Goal: Task Accomplishment & Management: Manage account settings

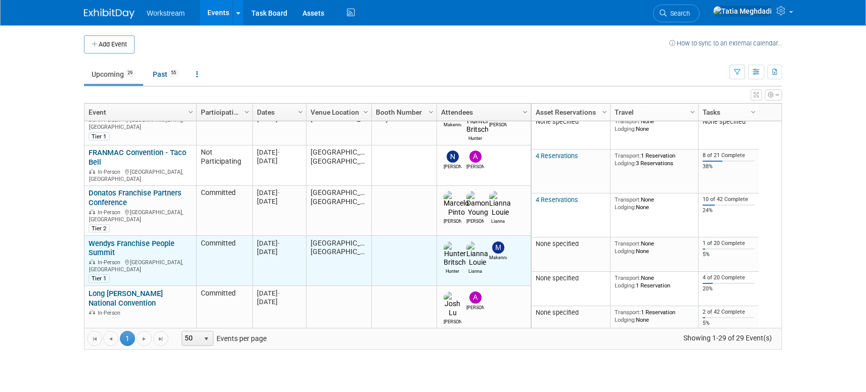
scroll to position [188, 0]
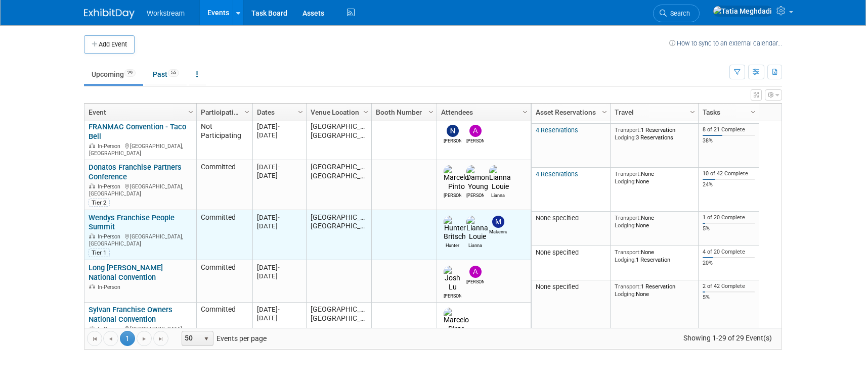
click at [106, 213] on link "Wendys Franchise People Summit" at bounding box center [131, 222] width 86 height 19
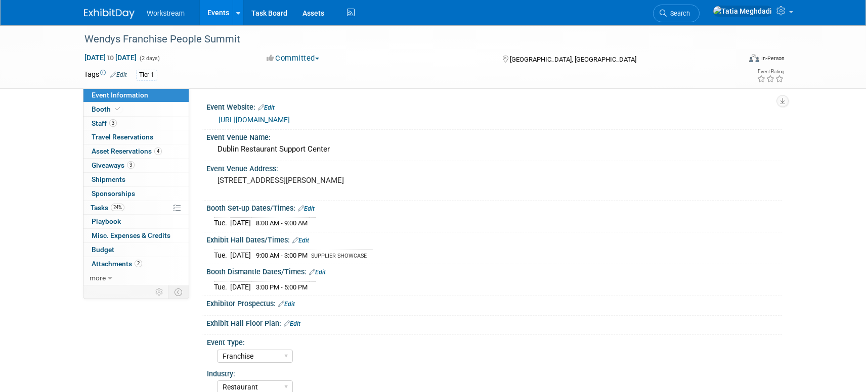
select select "Franchise"
select select "Restaurant"
select select "TBD"
select select "[PERSON_NAME]"
click at [98, 123] on span "Staff 3" at bounding box center [104, 123] width 25 height 8
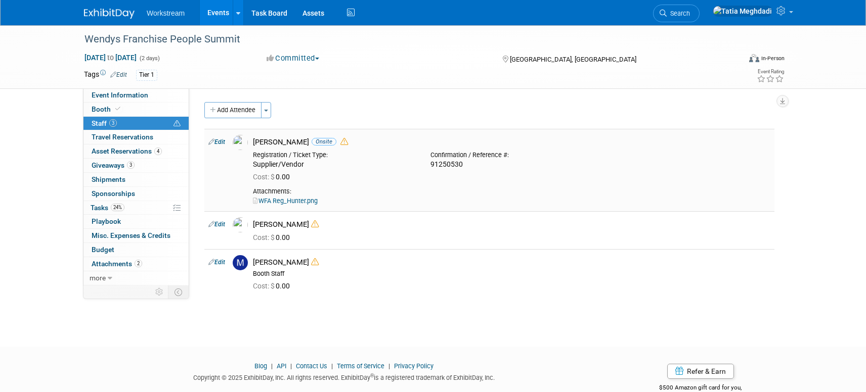
click at [224, 141] on link "Edit" at bounding box center [216, 142] width 17 height 7
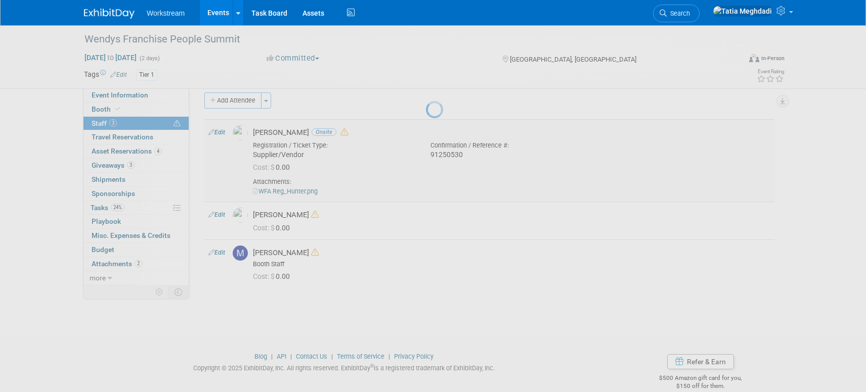
select select "addddf4a-587a-4a84-a687-f6cd26a5e1f5"
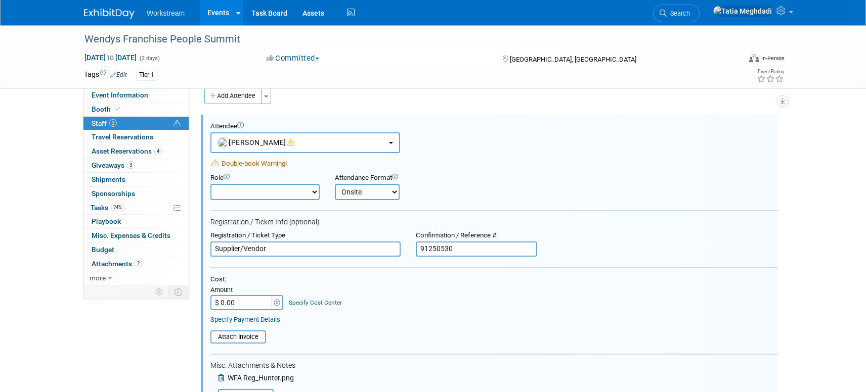
click at [132, 120] on link "3 Staff 3" at bounding box center [135, 124] width 105 height 14
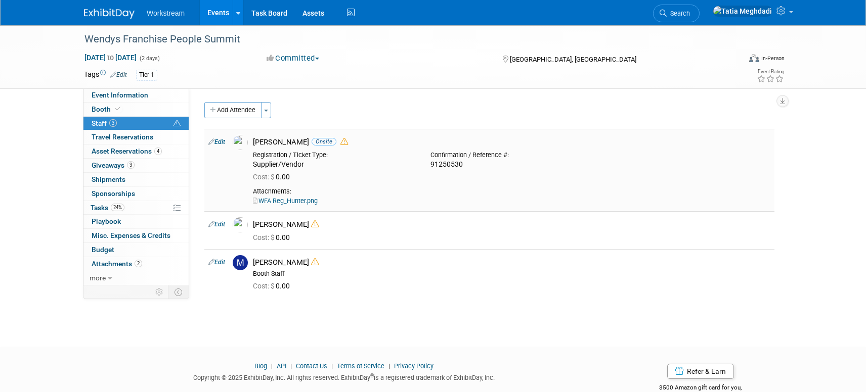
click at [266, 142] on div "[PERSON_NAME] Onsite" at bounding box center [511, 143] width 517 height 10
click at [238, 143] on img at bounding box center [240, 142] width 15 height 15
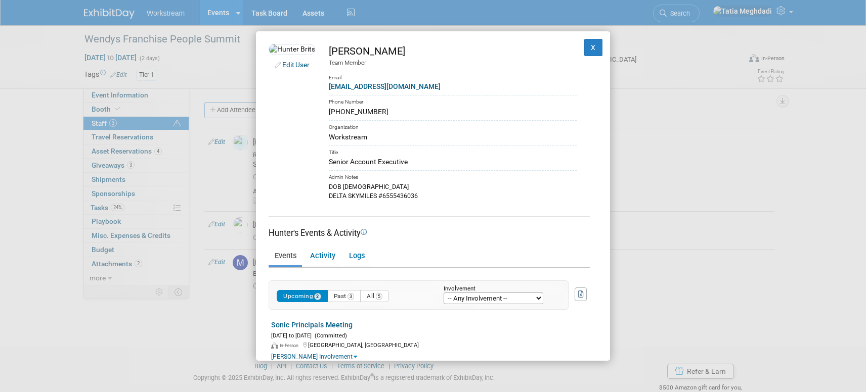
drag, startPoint x: 392, startPoint y: 113, endPoint x: 339, endPoint y: 114, distance: 53.1
click at [339, 114] on div "[PHONE_NUMBER]" at bounding box center [453, 112] width 248 height 11
copy div "[PHONE_NUMBER]"
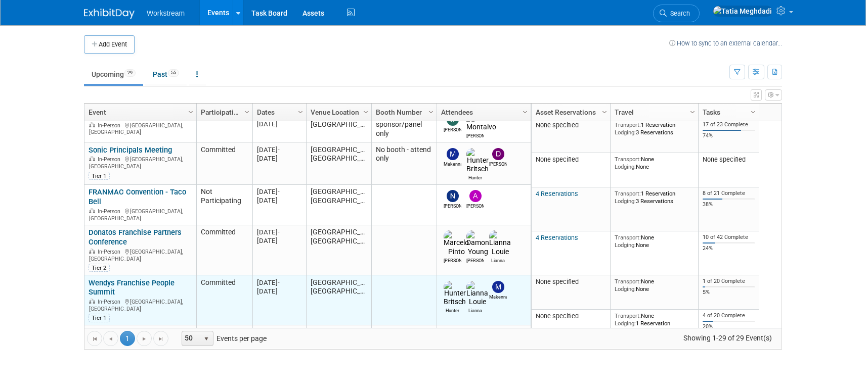
scroll to position [124, 0]
click at [106, 277] on link "Wendys Franchise People Summit" at bounding box center [131, 286] width 86 height 19
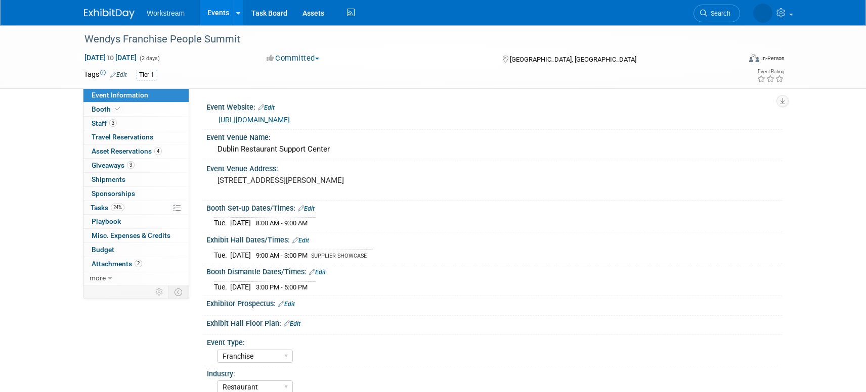
select select "Franchise"
select select "Restaurant"
select select "TBD"
select select "[PERSON_NAME]"
click at [102, 122] on span "Staff 3" at bounding box center [104, 123] width 25 height 8
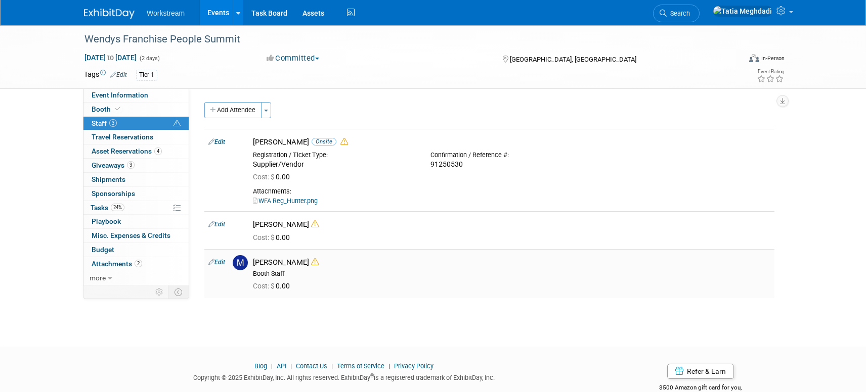
click at [244, 263] on img at bounding box center [240, 262] width 15 height 15
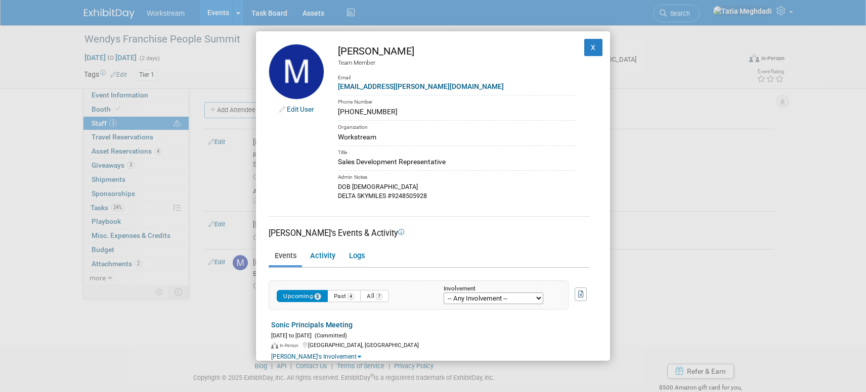
drag, startPoint x: 384, startPoint y: 116, endPoint x: 329, endPoint y: 111, distance: 54.8
click at [330, 111] on td "Makenna Clark Team Member Email makenna.clark@workstream.is Phone Number 385-50…" at bounding box center [450, 122] width 252 height 157
copy div "385-505-8058"
click at [601, 42] on button "X" at bounding box center [593, 47] width 18 height 17
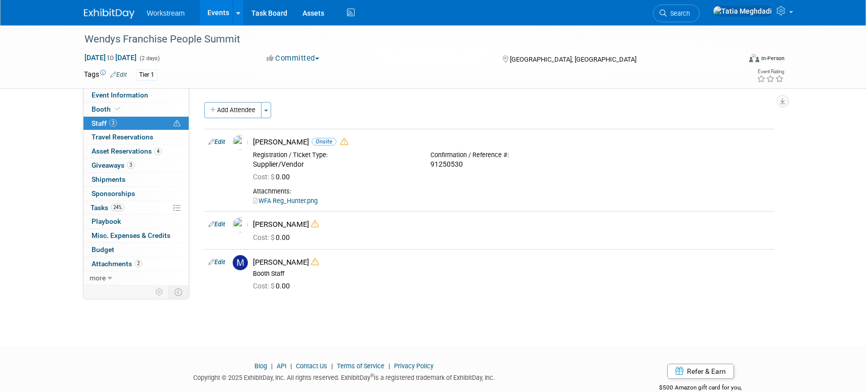
click at [64, 346] on body "Workstream Events Add Event Bulk Upload Events Shareable Event Boards Recently …" at bounding box center [433, 196] width 866 height 392
click at [97, 205] on span "Tasks 24%" at bounding box center [107, 208] width 34 height 8
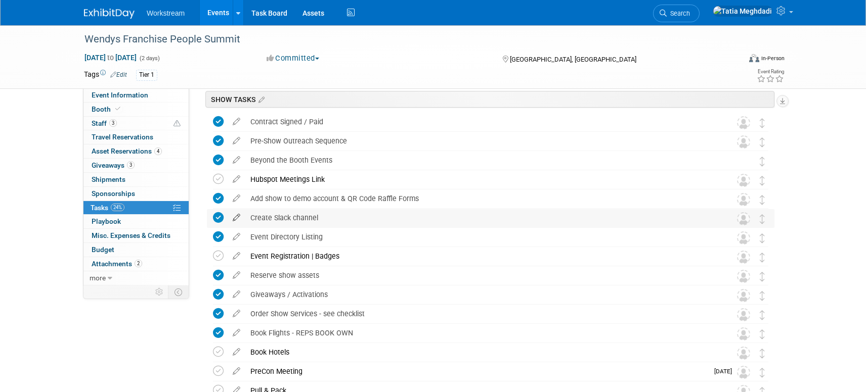
scroll to position [52, 0]
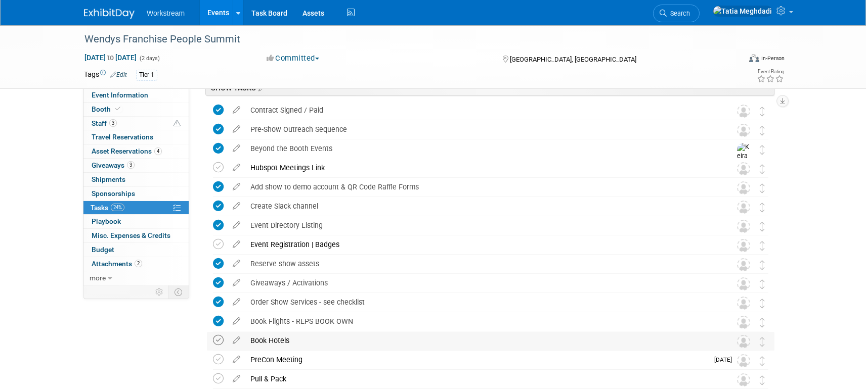
click at [219, 340] on icon at bounding box center [218, 340] width 11 height 11
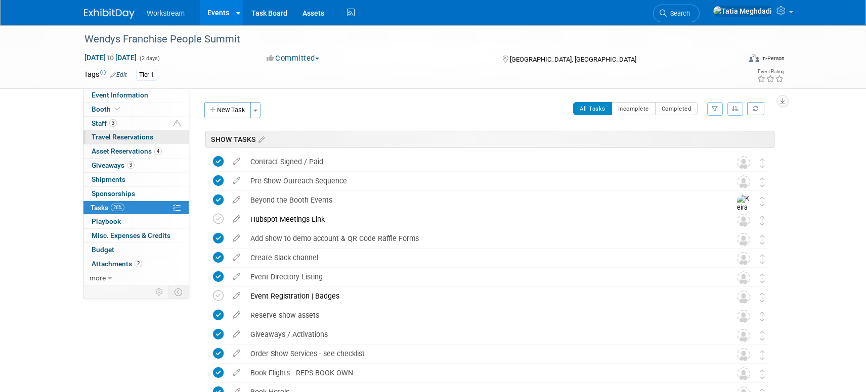
click at [115, 138] on span "Travel Reservations 0" at bounding box center [123, 137] width 62 height 8
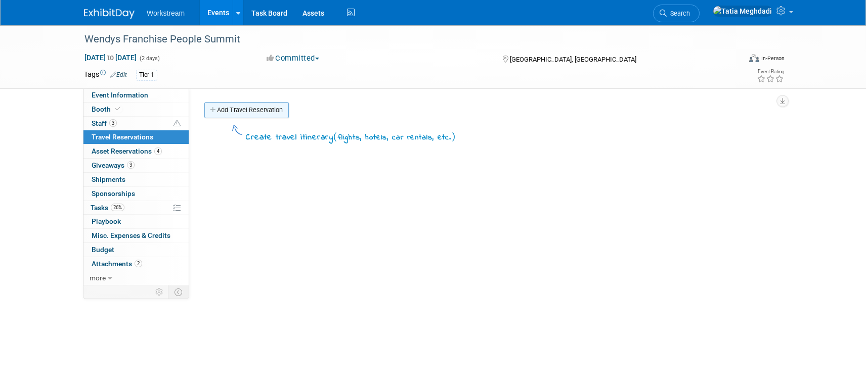
click at [226, 112] on link "Add Travel Reservation" at bounding box center [246, 110] width 84 height 16
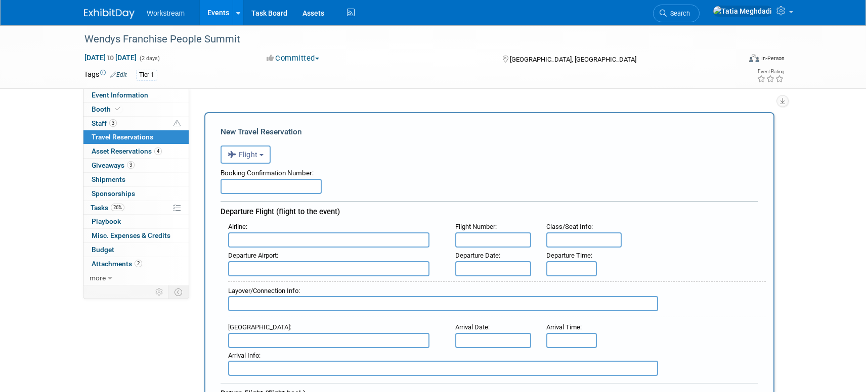
click at [250, 190] on input "text" at bounding box center [270, 186] width 101 height 15
type input "r"
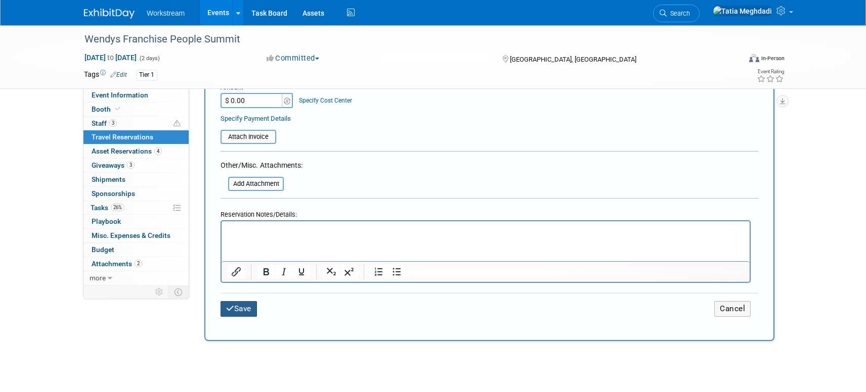
type input "REPS BOOK OWN"
click at [248, 316] on button "Save" at bounding box center [238, 309] width 36 height 16
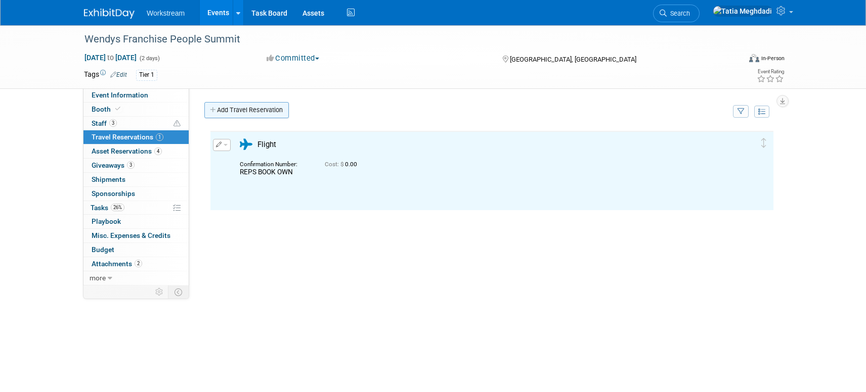
click at [247, 111] on link "Add Travel Reservation" at bounding box center [246, 110] width 84 height 16
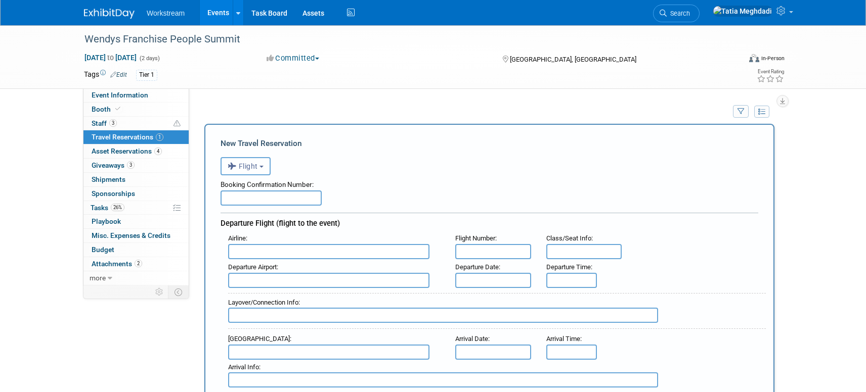
click at [243, 158] on button "Flight" at bounding box center [245, 166] width 50 height 18
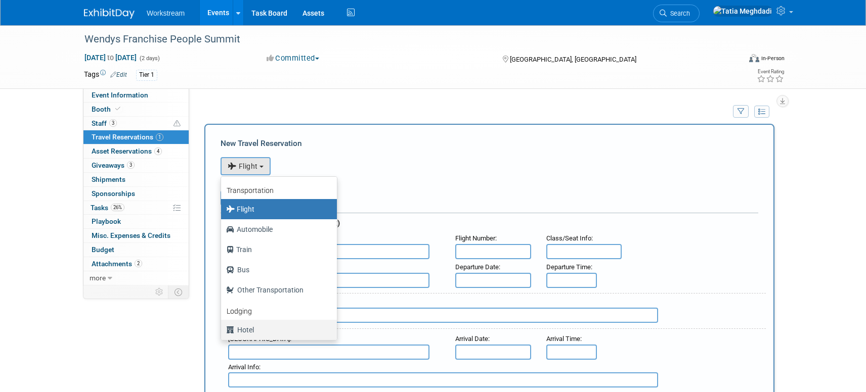
click at [252, 328] on label "Hotel" at bounding box center [276, 330] width 101 height 16
click at [222, 328] on input "Hotel" at bounding box center [219, 329] width 7 height 7
select select "6"
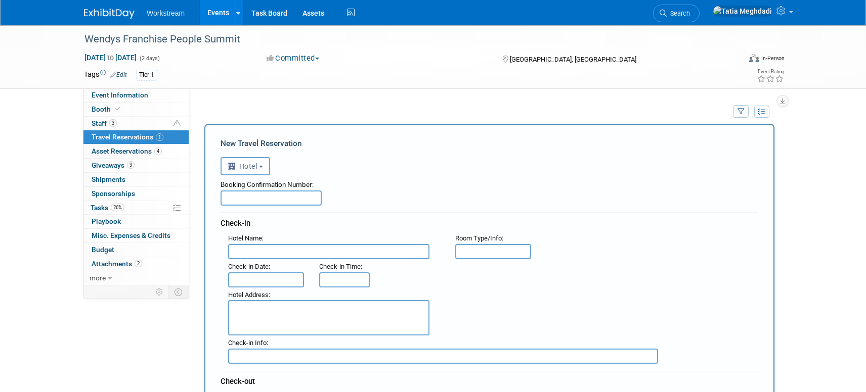
click at [249, 197] on input "text" at bounding box center [270, 198] width 101 height 15
paste input "79625101"
type input "79625101"
click at [238, 252] on input "text" at bounding box center [328, 251] width 201 height 15
type input "Springhill Suites Columbus OSU"
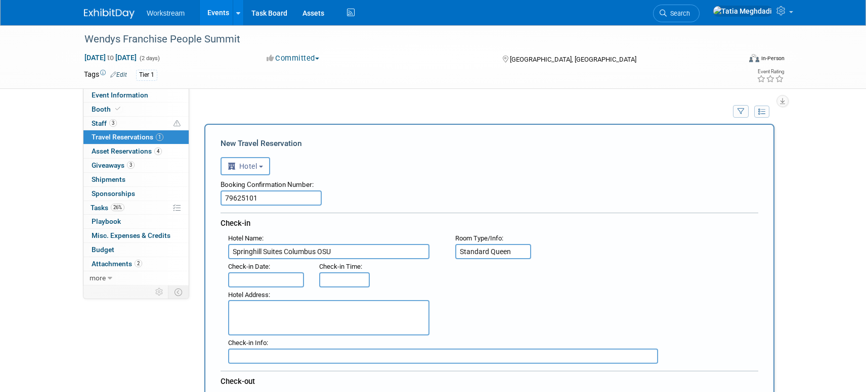
type input "Standard Queen"
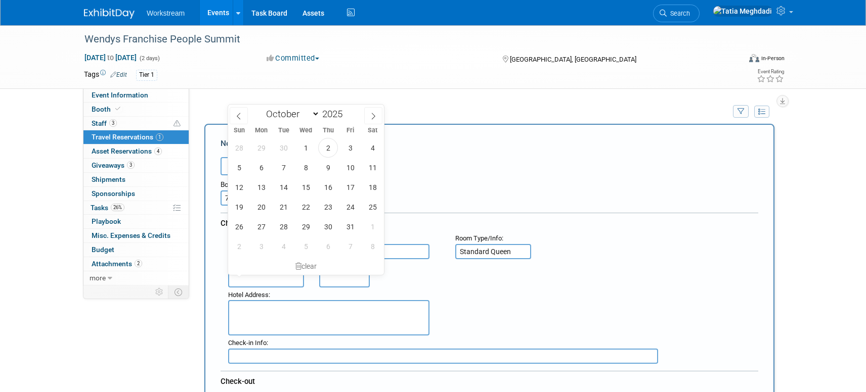
click at [250, 284] on input "text" at bounding box center [266, 279] width 76 height 15
click at [261, 166] on span "6" at bounding box center [261, 168] width 20 height 20
type input "Oct 6, 2025"
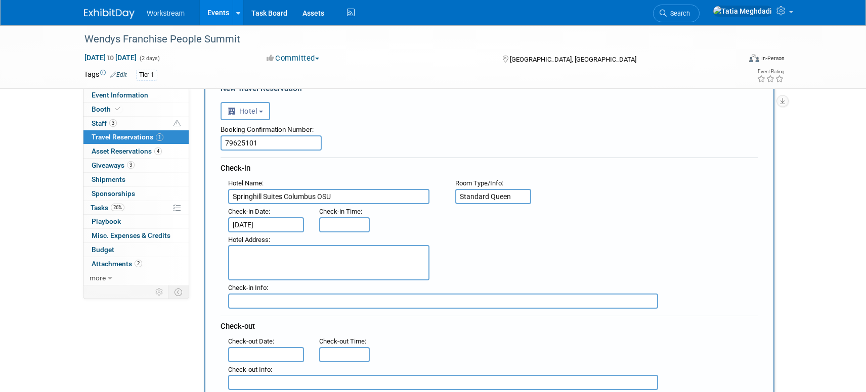
scroll to position [59, 0]
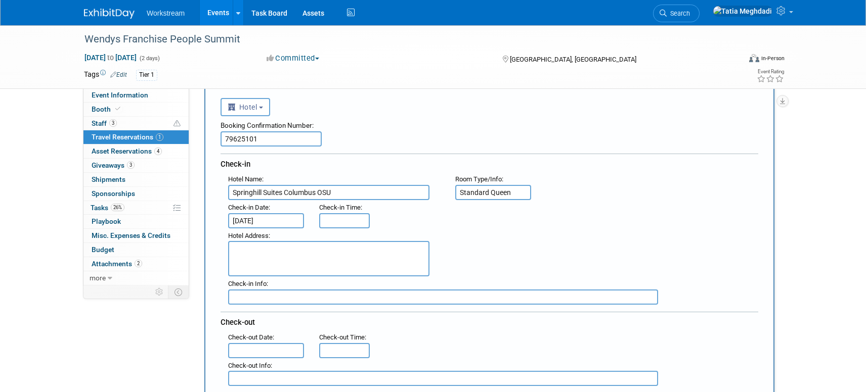
click at [243, 252] on textarea at bounding box center [328, 258] width 201 height 35
paste textarea "1421 Olentangy River Rd, Columbus, OH, 43212 United States of America"
click at [313, 249] on textarea "1421 Olentangy River Rd, Columbus, OH, 43212 United States of America" at bounding box center [328, 258] width 201 height 35
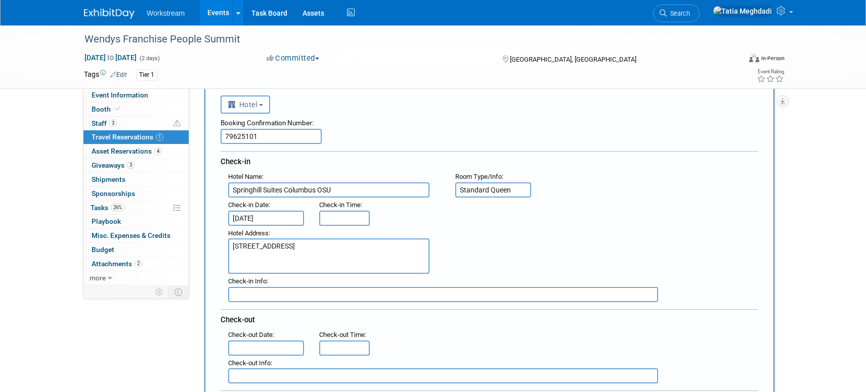
scroll to position [64, 0]
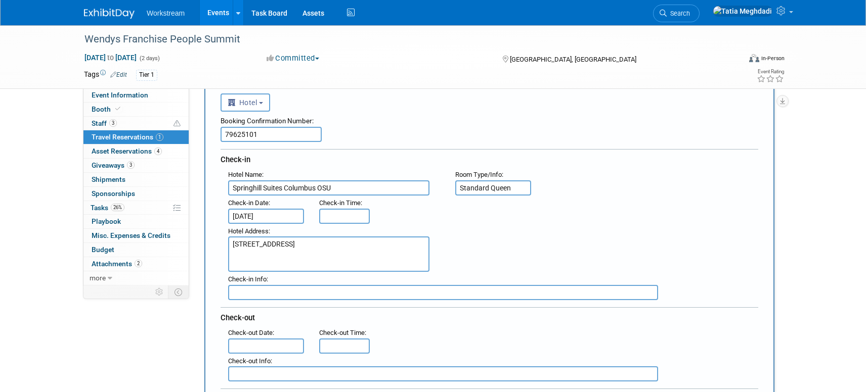
drag, startPoint x: 300, startPoint y: 256, endPoint x: 414, endPoint y: 255, distance: 113.8
click at [414, 255] on textarea "1421 Olentangy River Rd, Columbus, OH, 43212" at bounding box center [328, 254] width 201 height 35
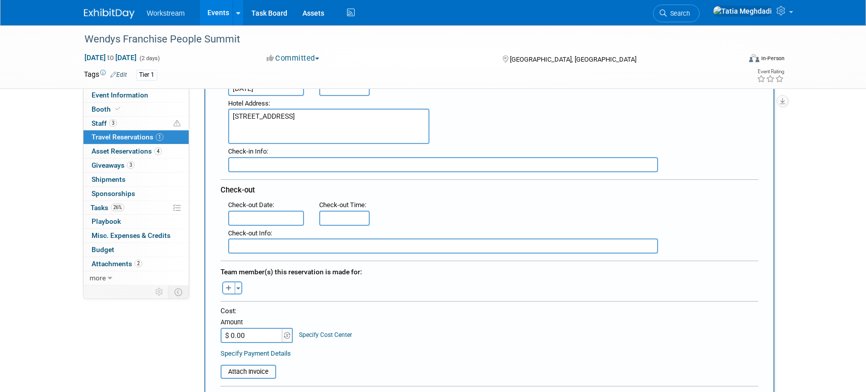
scroll to position [193, 0]
type textarea "1421 Olentangy River Rd, Columbus, OH, 43212"
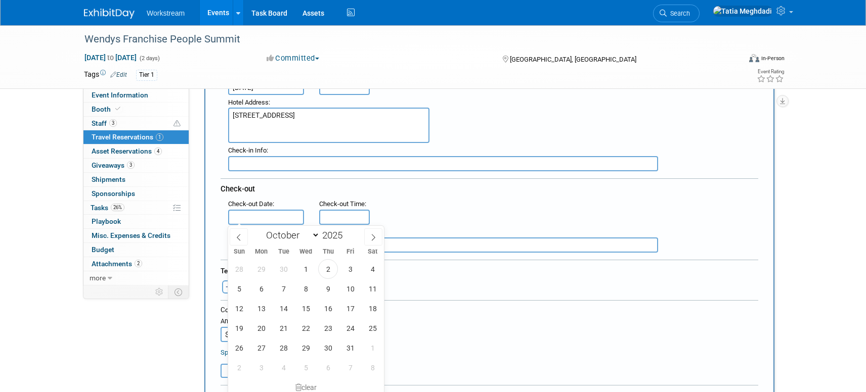
click at [253, 213] on input "text" at bounding box center [266, 217] width 76 height 15
click at [322, 286] on span "9" at bounding box center [328, 289] width 20 height 20
type input "Oct 9, 2025"
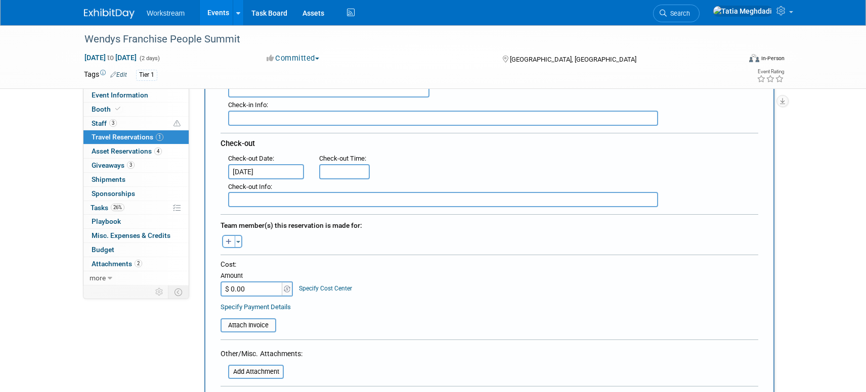
scroll to position [254, 0]
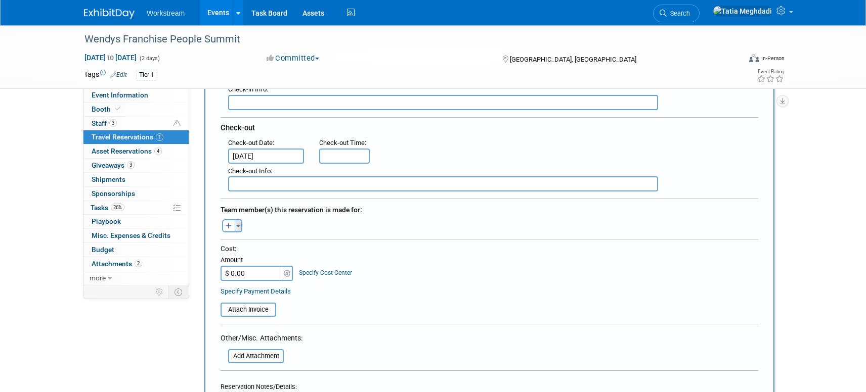
click at [236, 225] on span "button" at bounding box center [238, 226] width 4 height 2
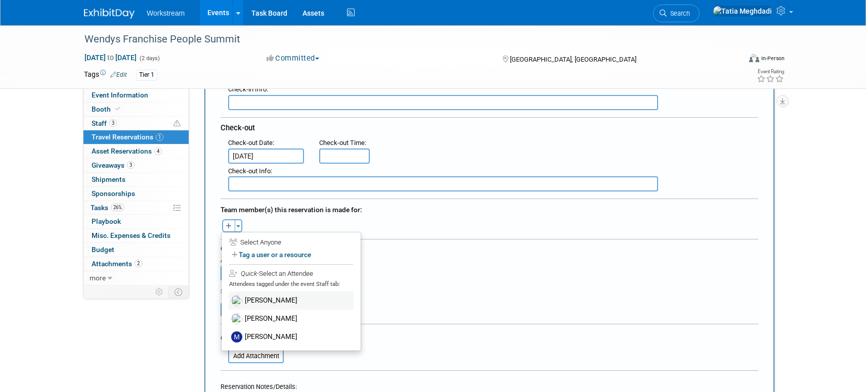
click at [263, 298] on label "[PERSON_NAME]" at bounding box center [291, 301] width 125 height 18
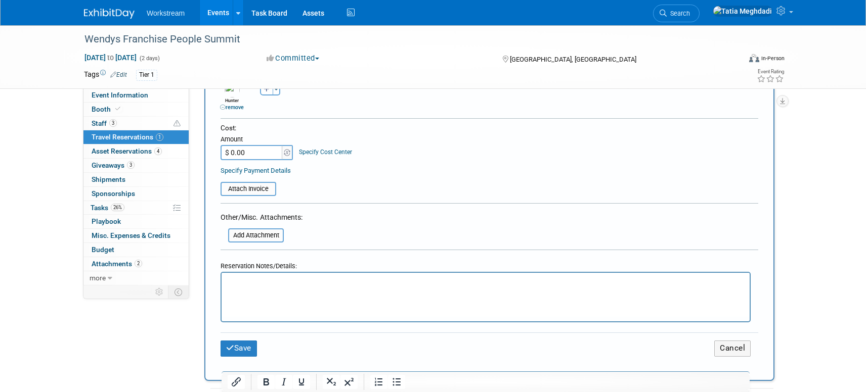
scroll to position [408, 0]
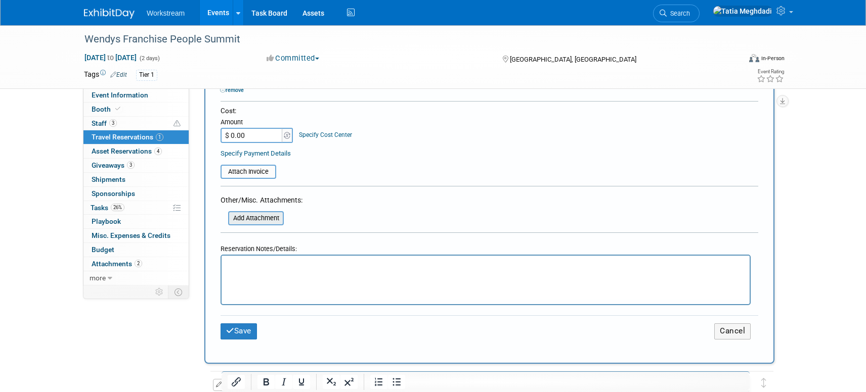
click at [255, 215] on input "file" at bounding box center [222, 218] width 120 height 12
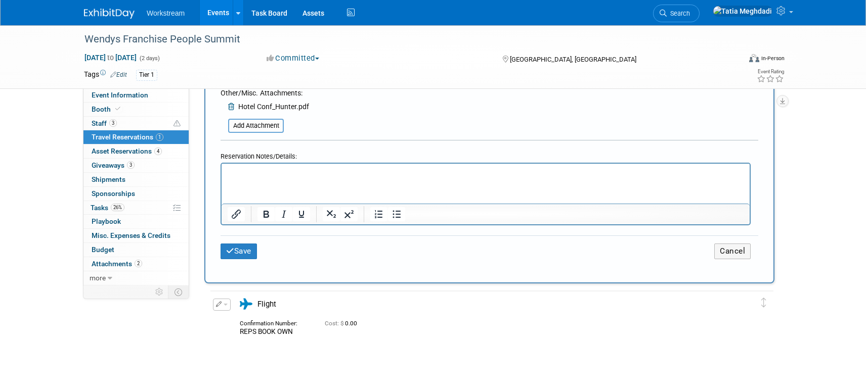
scroll to position [537, 0]
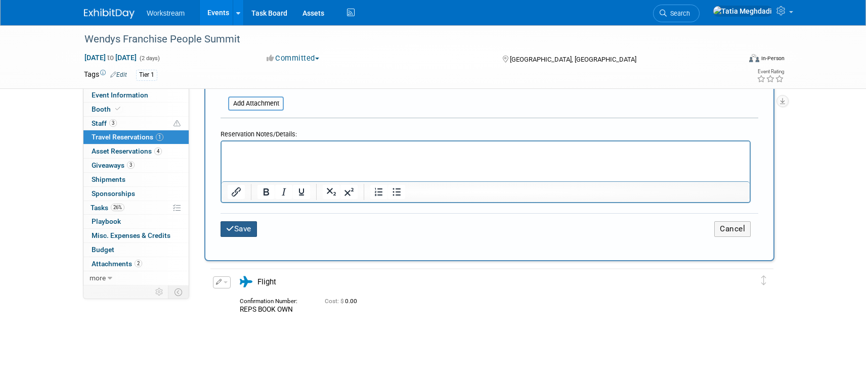
click at [240, 226] on button "Save" at bounding box center [238, 229] width 36 height 16
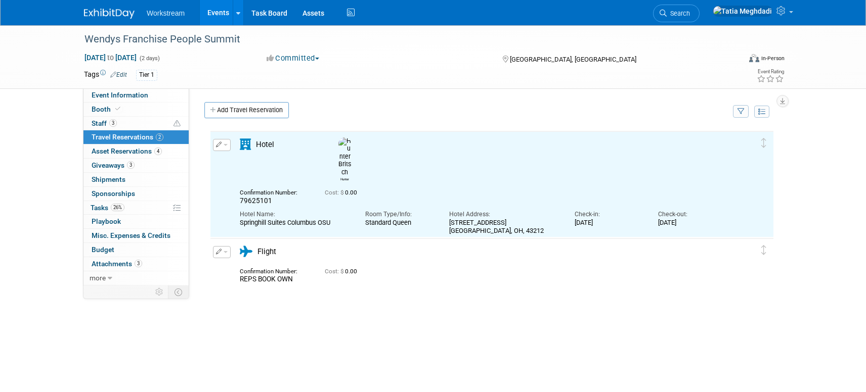
scroll to position [0, 0]
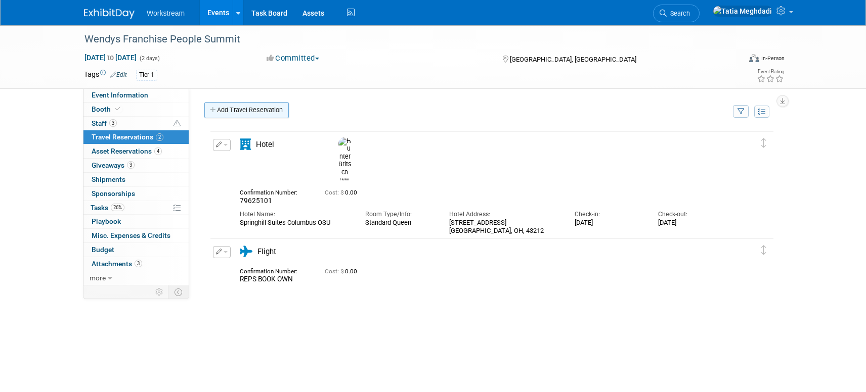
click at [243, 108] on link "Add Travel Reservation" at bounding box center [246, 110] width 84 height 16
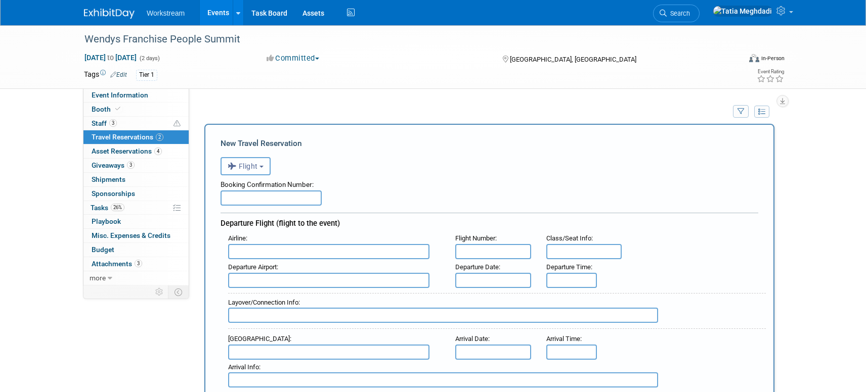
click at [246, 167] on span "Flight" at bounding box center [243, 166] width 30 height 8
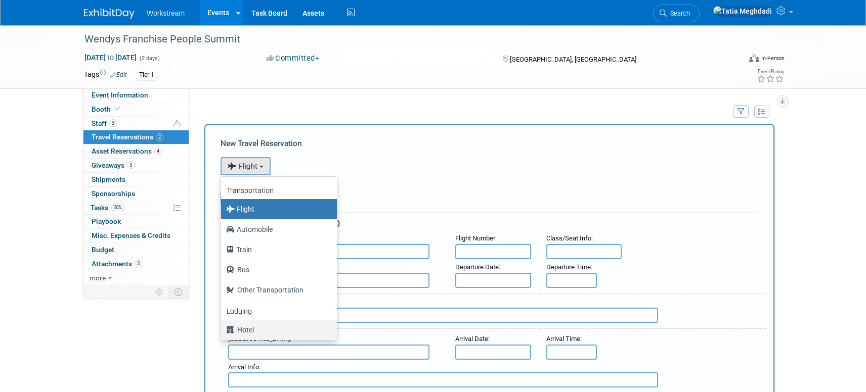
click at [248, 327] on label "Hotel" at bounding box center [276, 330] width 101 height 16
click at [222, 327] on input "Hotel" at bounding box center [219, 329] width 7 height 7
select select "6"
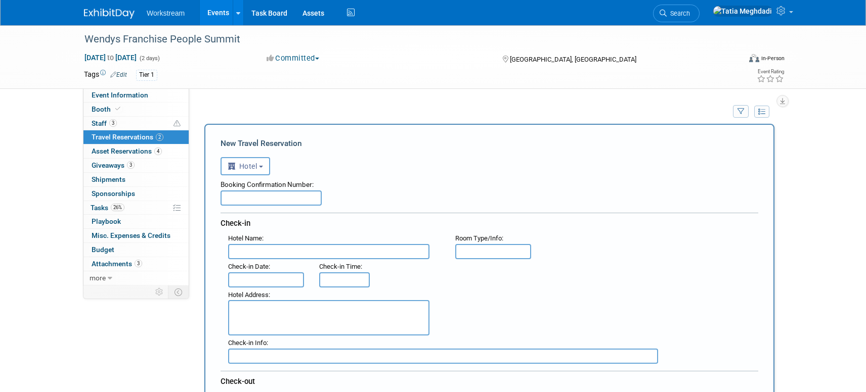
click at [278, 199] on input "text" at bounding box center [270, 198] width 101 height 15
paste input "73260679513069"
type input "73260679513069"
click at [260, 252] on input "text" at bounding box center [328, 250] width 201 height 15
type input "Springhill Suites Columbus OSU"
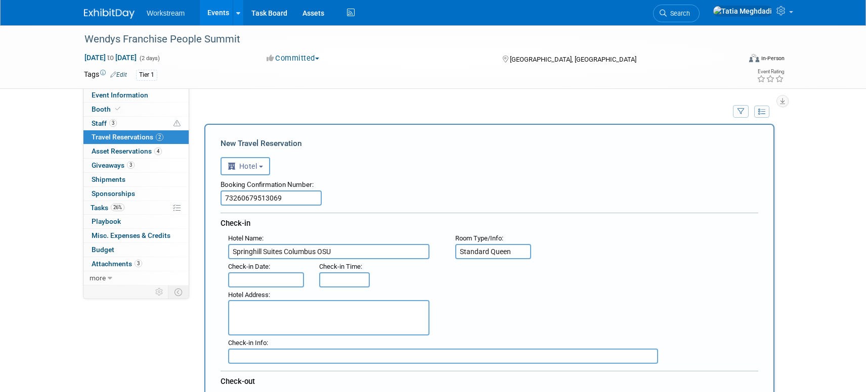
type input "Standard Queen"
click at [260, 282] on input "text" at bounding box center [266, 279] width 76 height 15
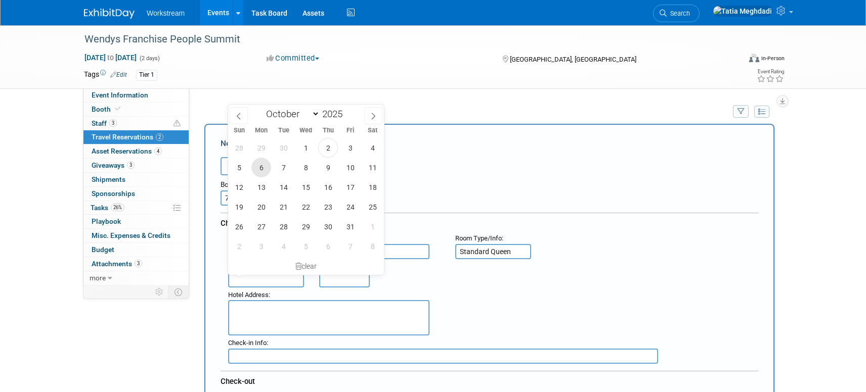
click at [263, 169] on span "6" at bounding box center [261, 168] width 20 height 20
type input "Oct 6, 2025"
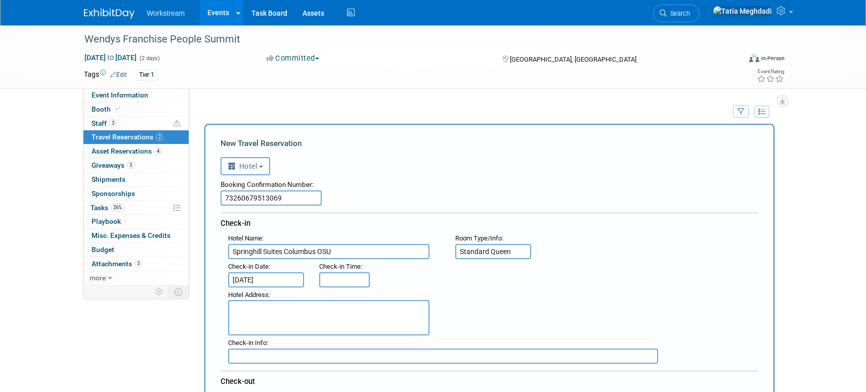
scroll to position [14, 0]
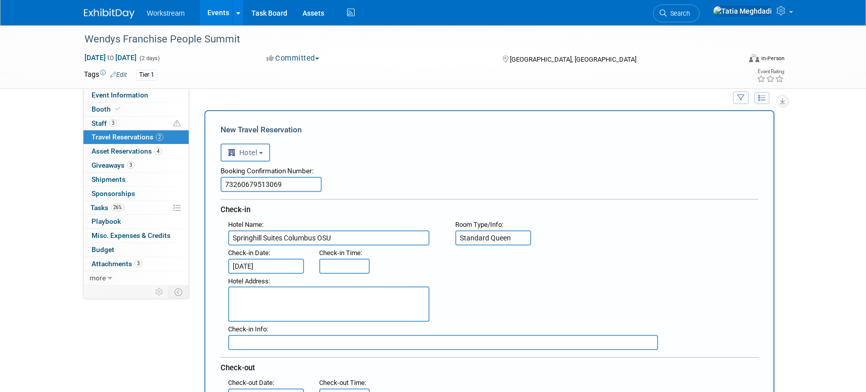
click at [239, 296] on textarea at bounding box center [328, 304] width 201 height 35
paste textarea "1421 Olentangy River Rd, Columbus, OH, 43212"
click at [313, 295] on textarea "1421 Olentangy River Rd, Columbus, OH, 43212" at bounding box center [328, 304] width 201 height 35
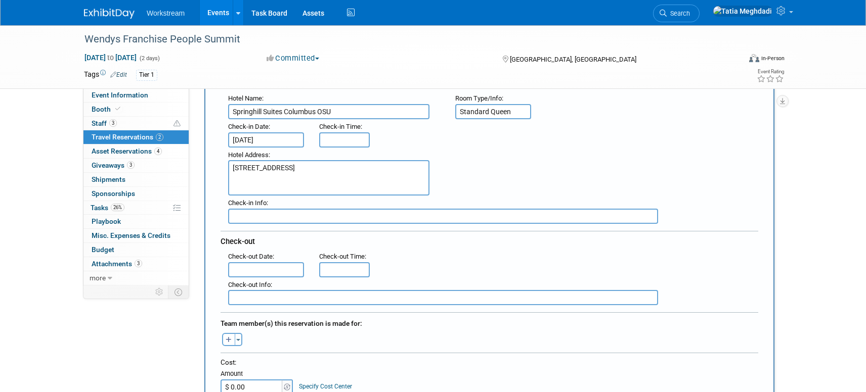
scroll to position [143, 0]
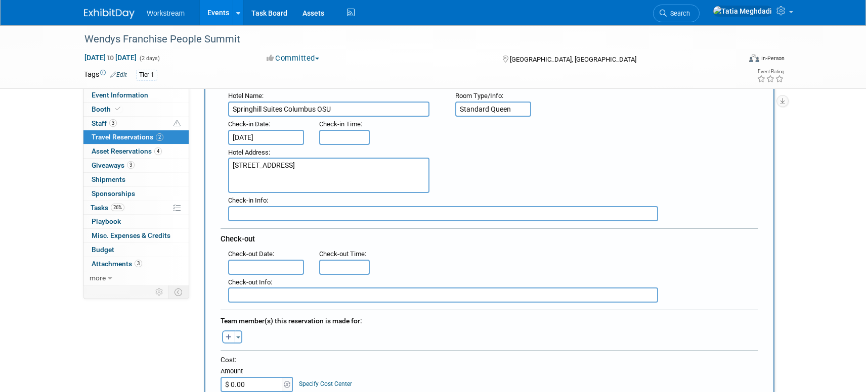
type textarea "1421 Olentangy River Rd, Columbus, OH, 43212"
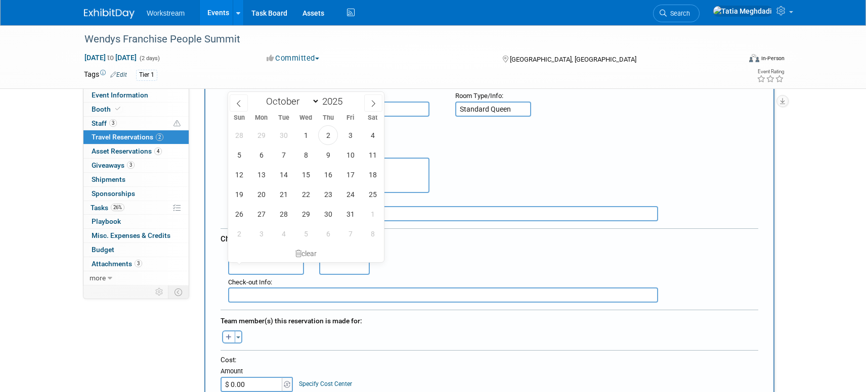
click at [262, 264] on input "text" at bounding box center [266, 267] width 76 height 15
drag, startPoint x: 330, startPoint y: 156, endPoint x: 328, endPoint y: 165, distance: 9.3
click at [330, 156] on span "9" at bounding box center [328, 155] width 20 height 20
type input "Oct 9, 2025"
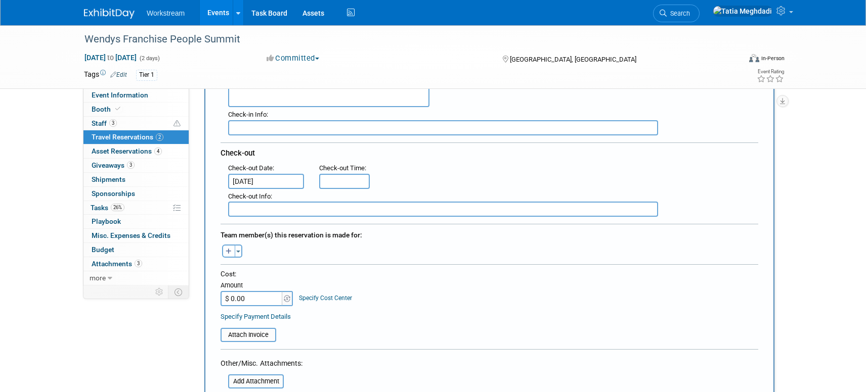
scroll to position [264, 0]
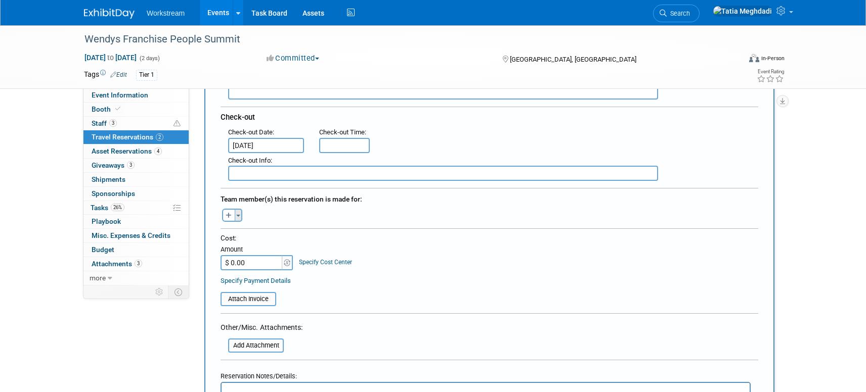
click at [240, 219] on button "Toggle Dropdown" at bounding box center [239, 215] width 8 height 13
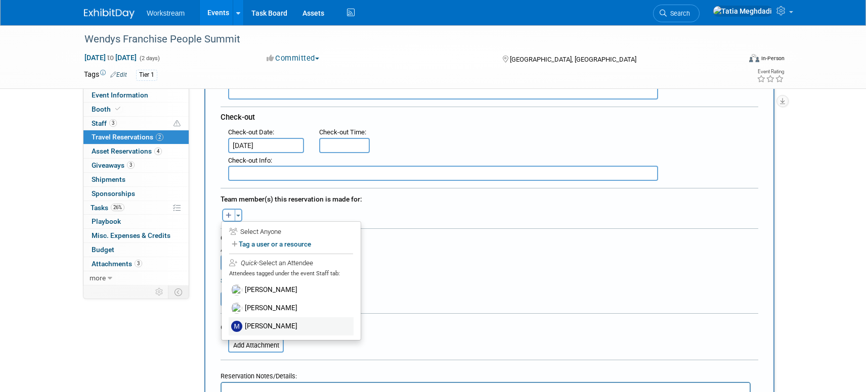
click at [266, 326] on label "[PERSON_NAME]" at bounding box center [291, 326] width 125 height 18
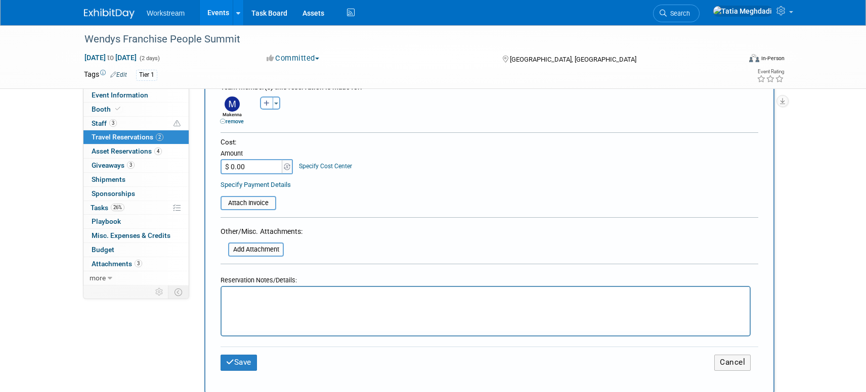
scroll to position [432, 0]
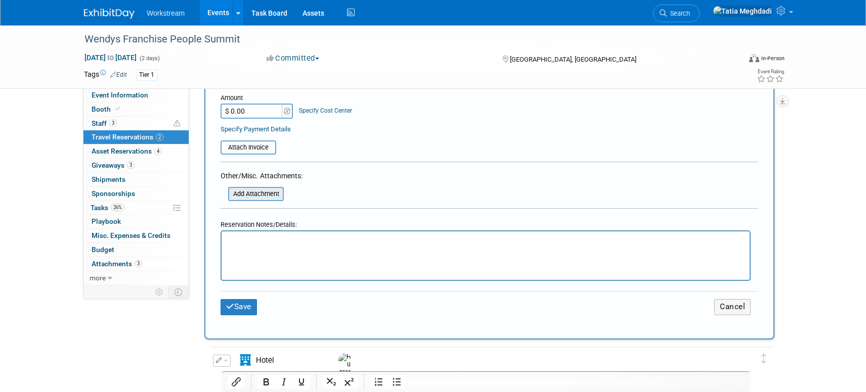
click at [257, 192] on input "file" at bounding box center [222, 194] width 120 height 12
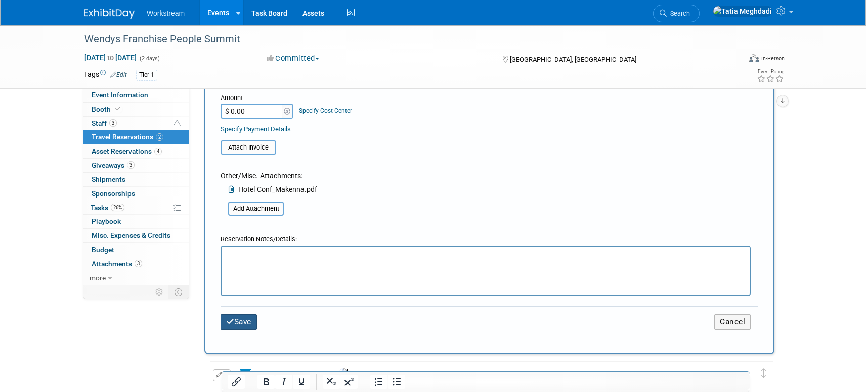
click at [253, 320] on button "Save" at bounding box center [238, 322] width 36 height 16
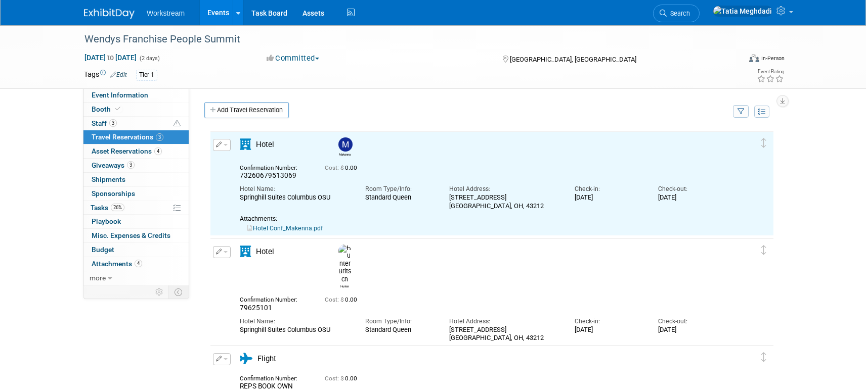
scroll to position [0, 0]
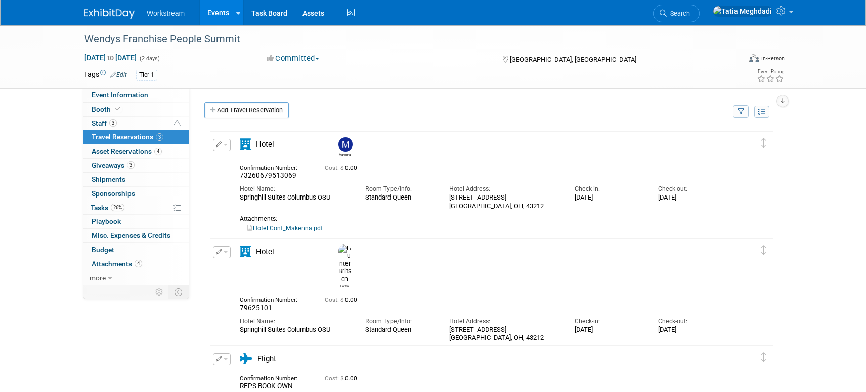
click at [226, 146] on span "button" at bounding box center [225, 145] width 4 height 2
click at [242, 161] on button "Edit Reservation" at bounding box center [255, 162] width 85 height 15
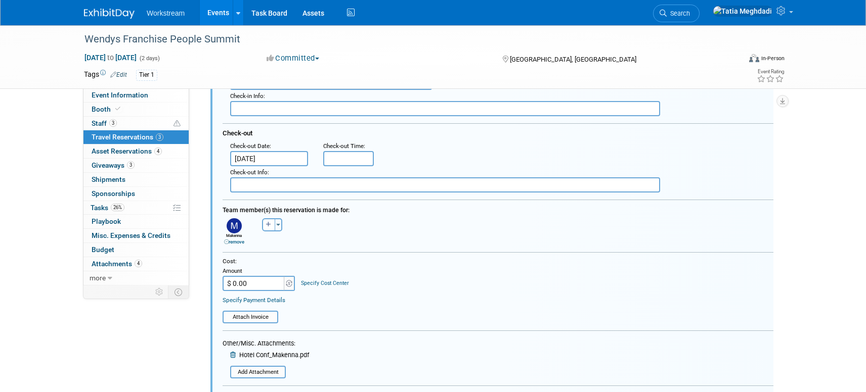
scroll to position [235, 0]
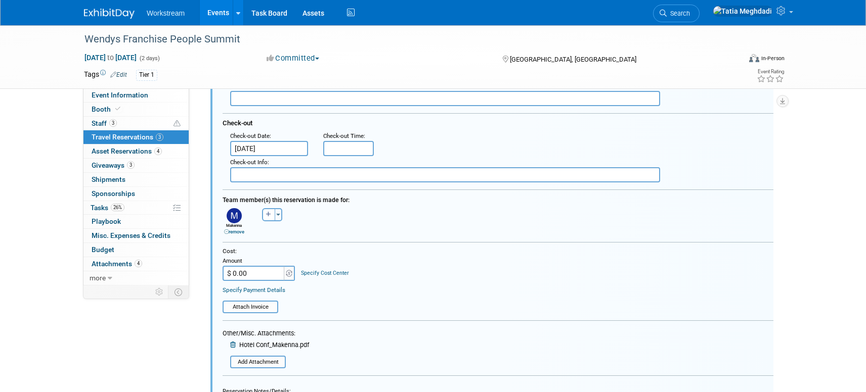
click at [263, 272] on input "$ 0.00" at bounding box center [253, 273] width 63 height 15
type input "$ 557.62"
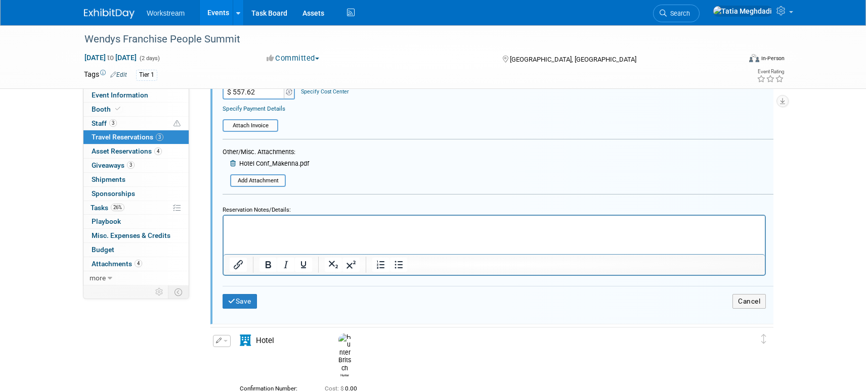
scroll to position [436, 0]
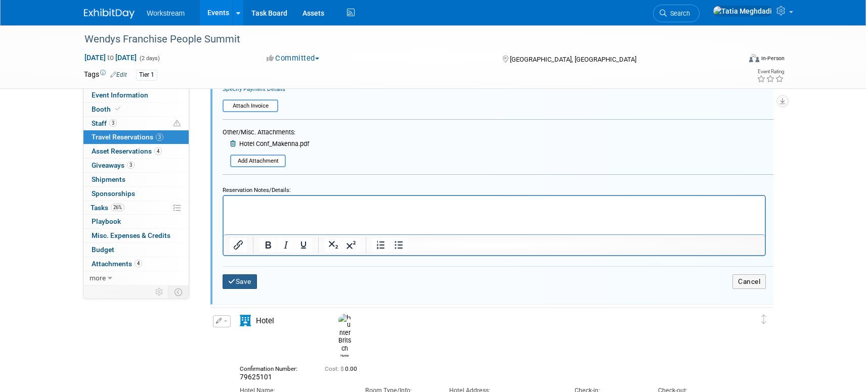
click at [246, 279] on button "Save" at bounding box center [239, 282] width 34 height 15
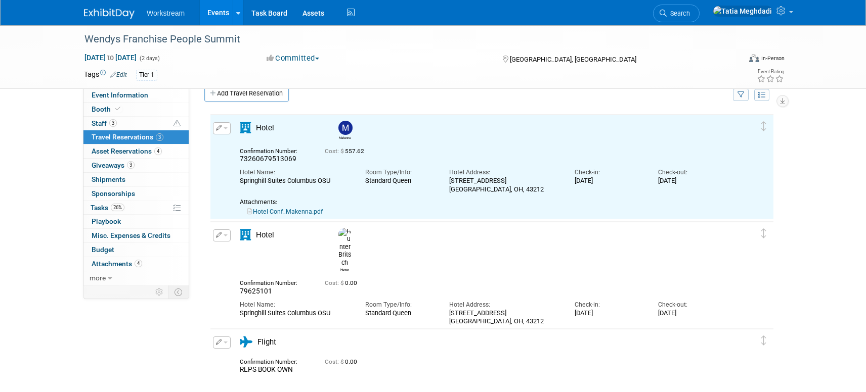
scroll to position [0, 0]
click at [230, 238] on button "button" at bounding box center [222, 236] width 18 height 12
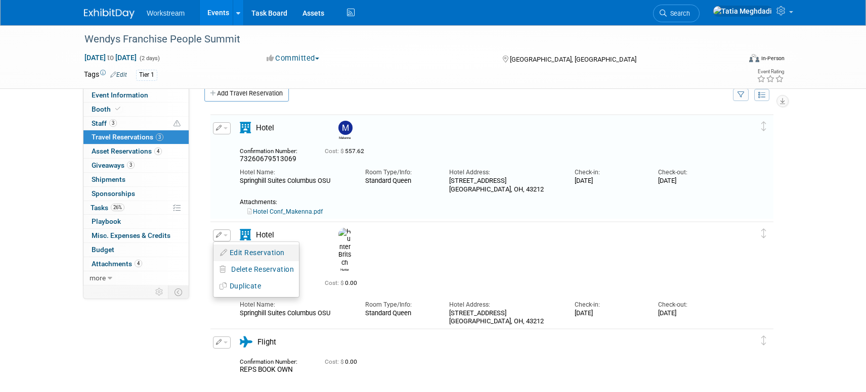
click at [238, 246] on button "Edit Reservation" at bounding box center [255, 253] width 85 height 15
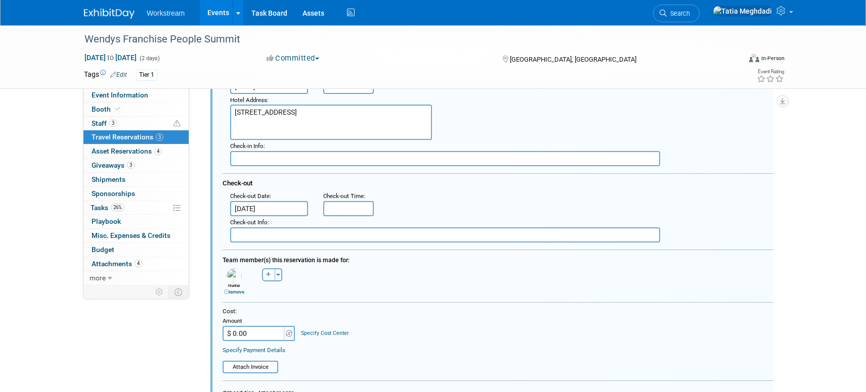
scroll to position [284, 0]
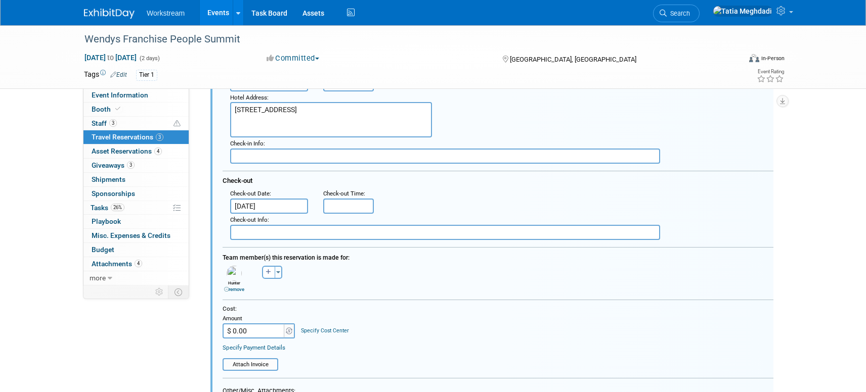
click at [253, 332] on input "$ 0.00" at bounding box center [253, 331] width 63 height 15
type input "$ 557.62"
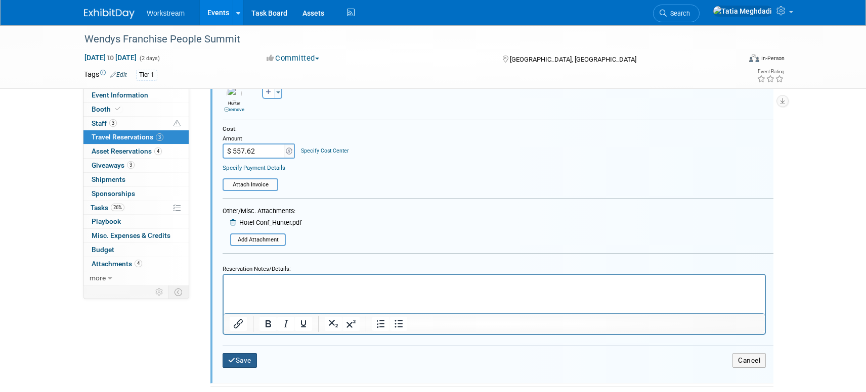
click at [236, 354] on button "Save" at bounding box center [239, 360] width 34 height 15
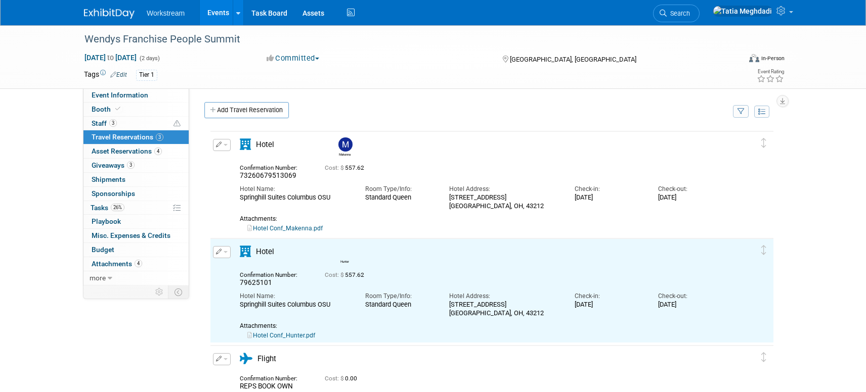
scroll to position [0, 0]
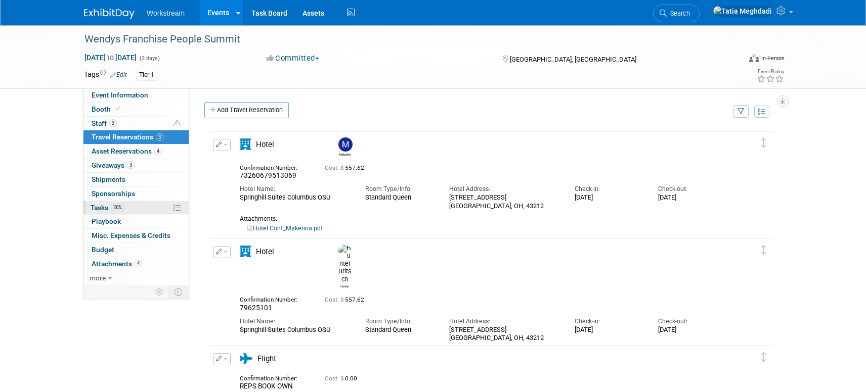
click at [102, 207] on span "Tasks 26%" at bounding box center [107, 208] width 34 height 8
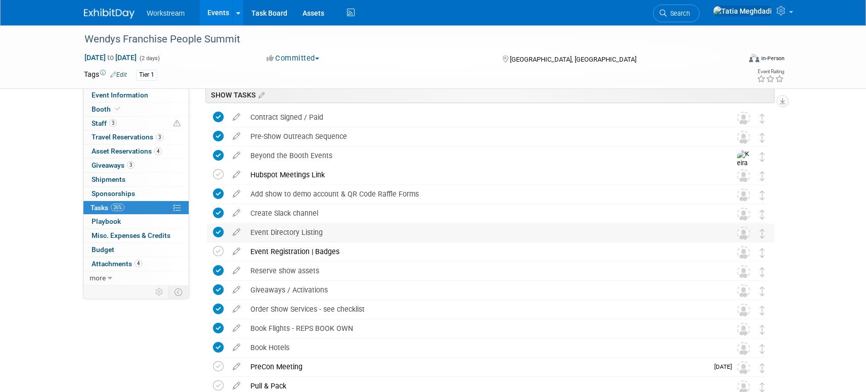
scroll to position [54, 0]
